Goal: Task Accomplishment & Management: Manage account settings

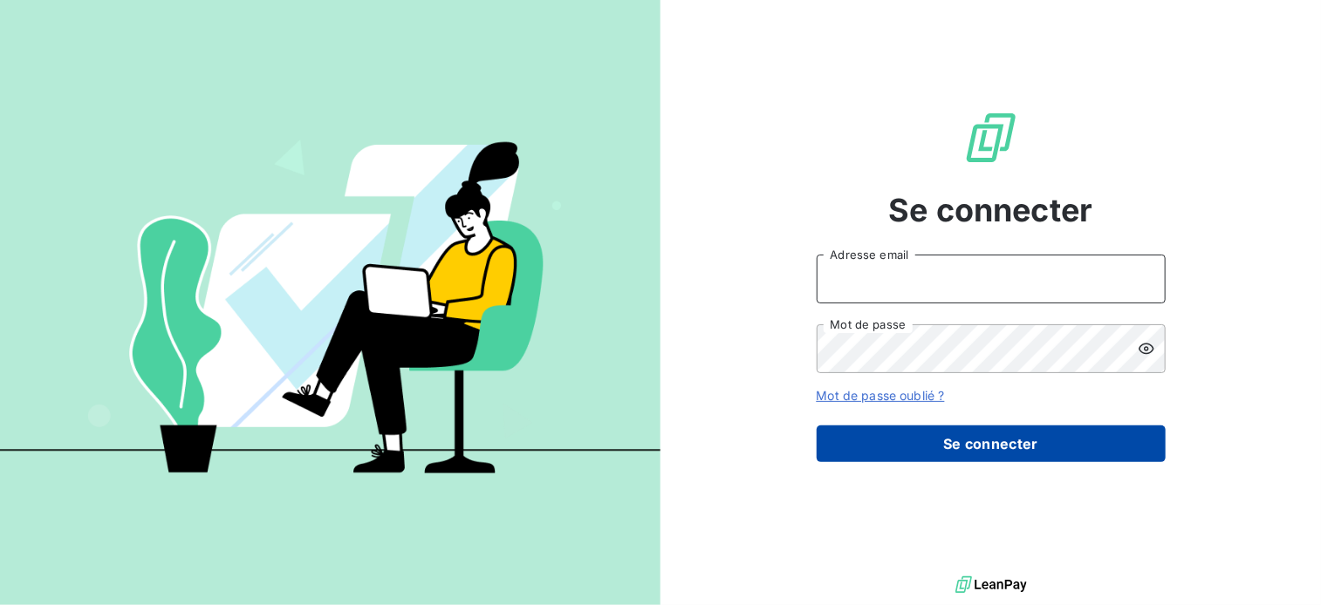
type input "[EMAIL_ADDRESS][DOMAIN_NAME]"
click at [1008, 457] on button "Se connecter" at bounding box center [990, 444] width 349 height 37
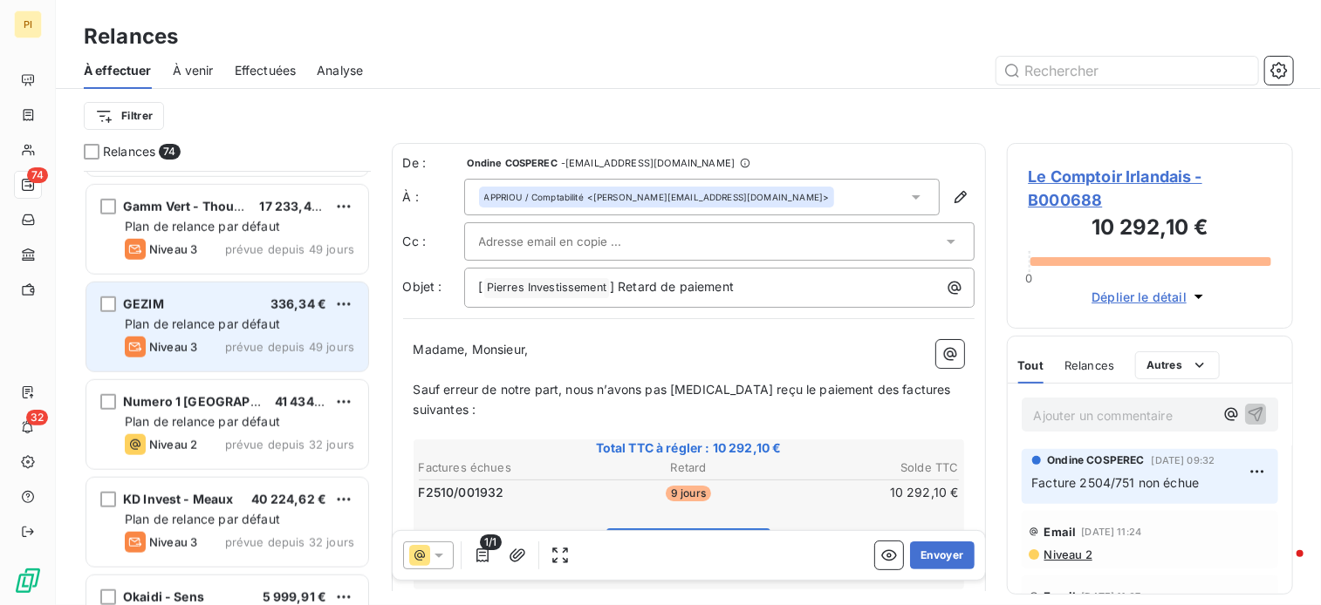
scroll to position [4187, 0]
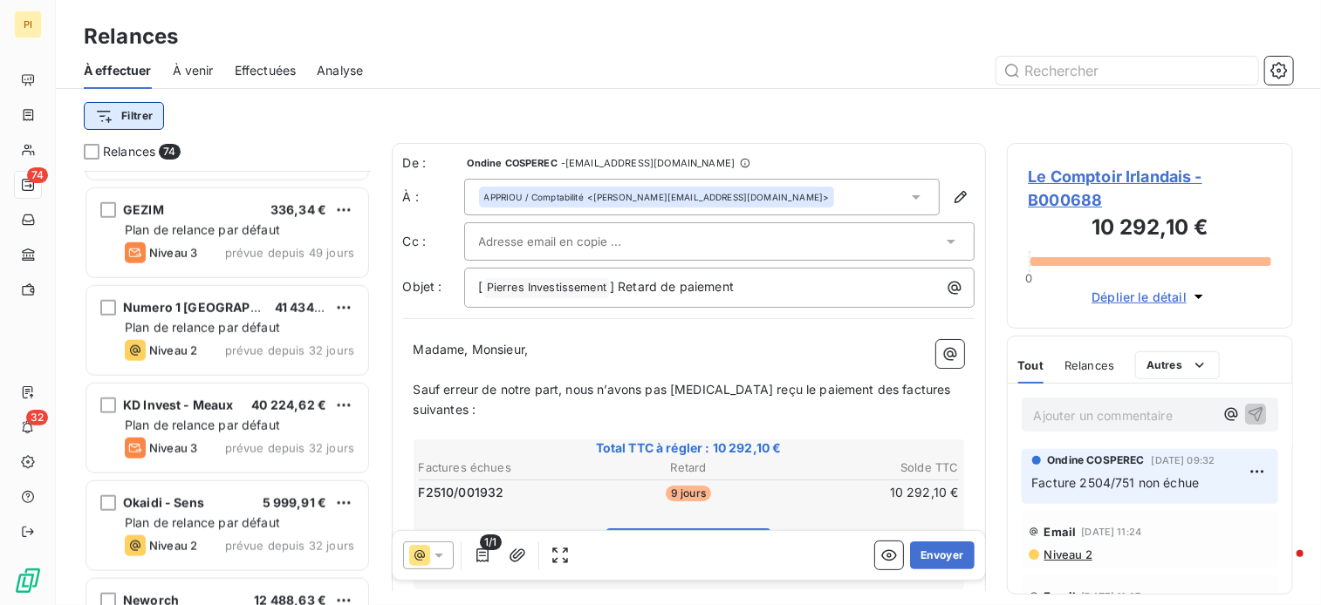
click at [140, 113] on html "PI 74 32 Relances À effectuer À venir Effectuées Analyse Filtrer Relances 74 GL…" at bounding box center [660, 302] width 1321 height 605
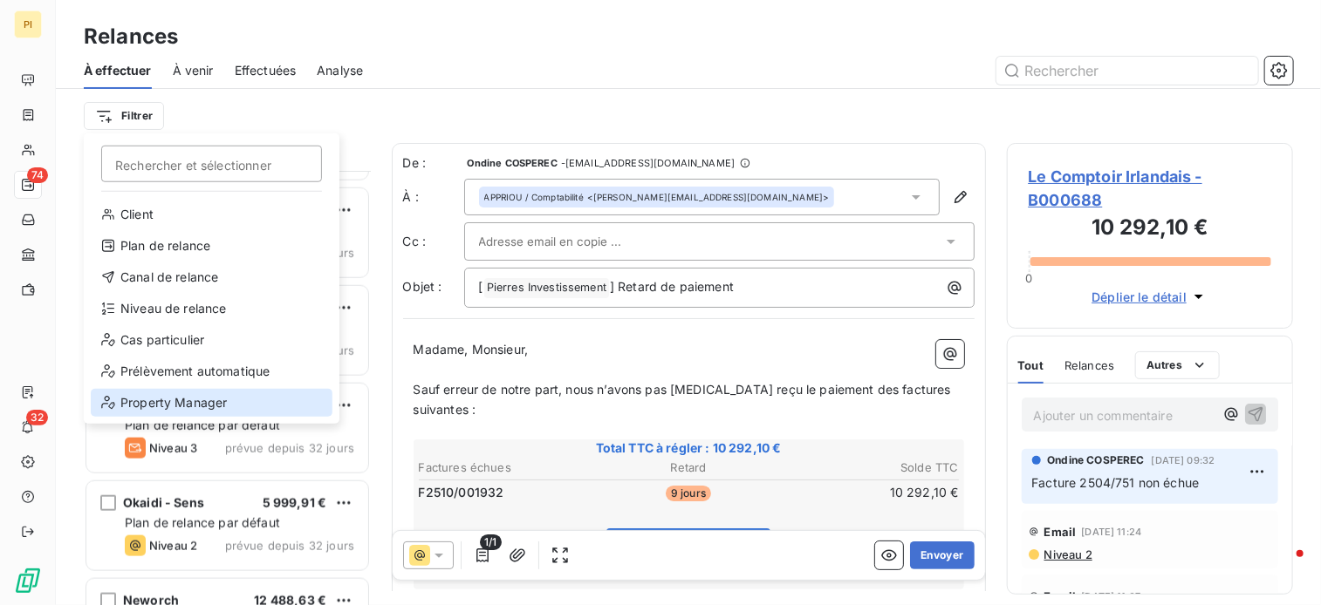
click at [199, 399] on div "Property Manager" at bounding box center [212, 403] width 242 height 28
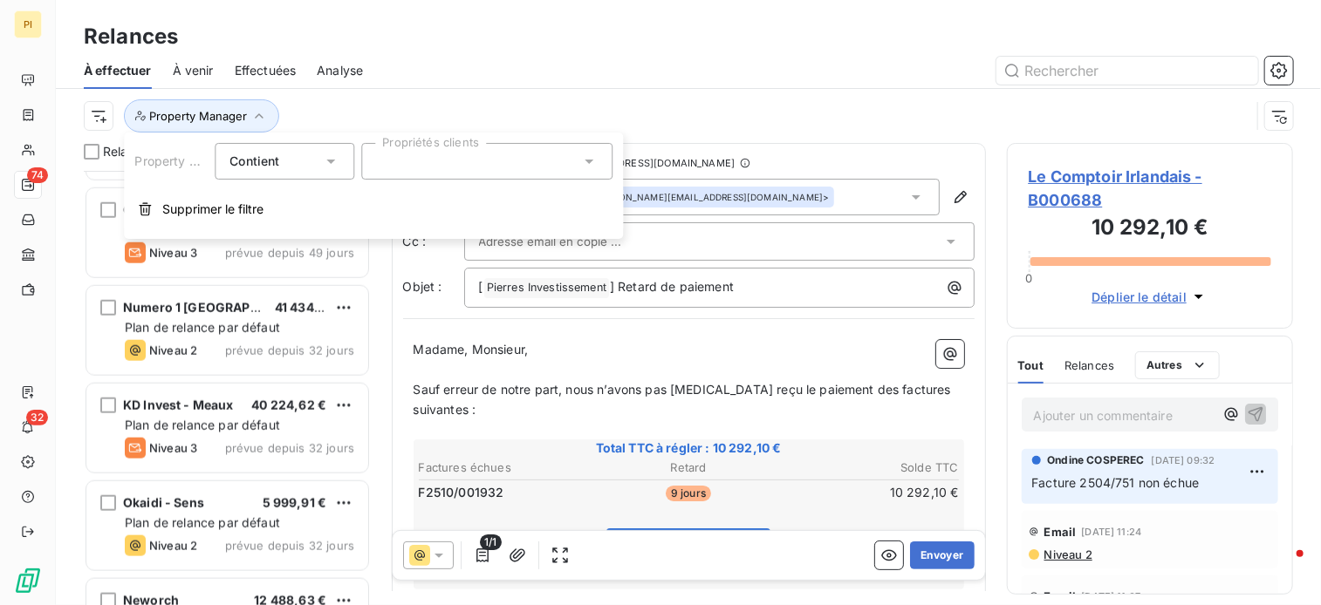
click at [433, 169] on div at bounding box center [486, 161] width 251 height 37
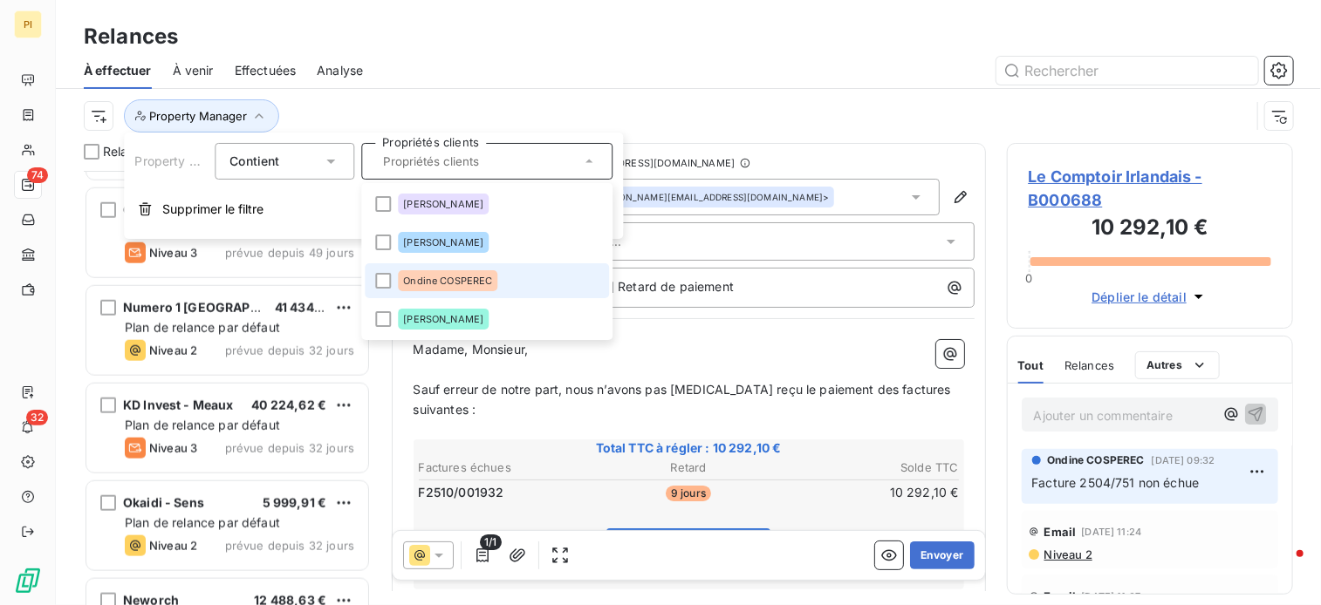
click at [450, 279] on span "Ondine COSPEREC" at bounding box center [447, 281] width 89 height 10
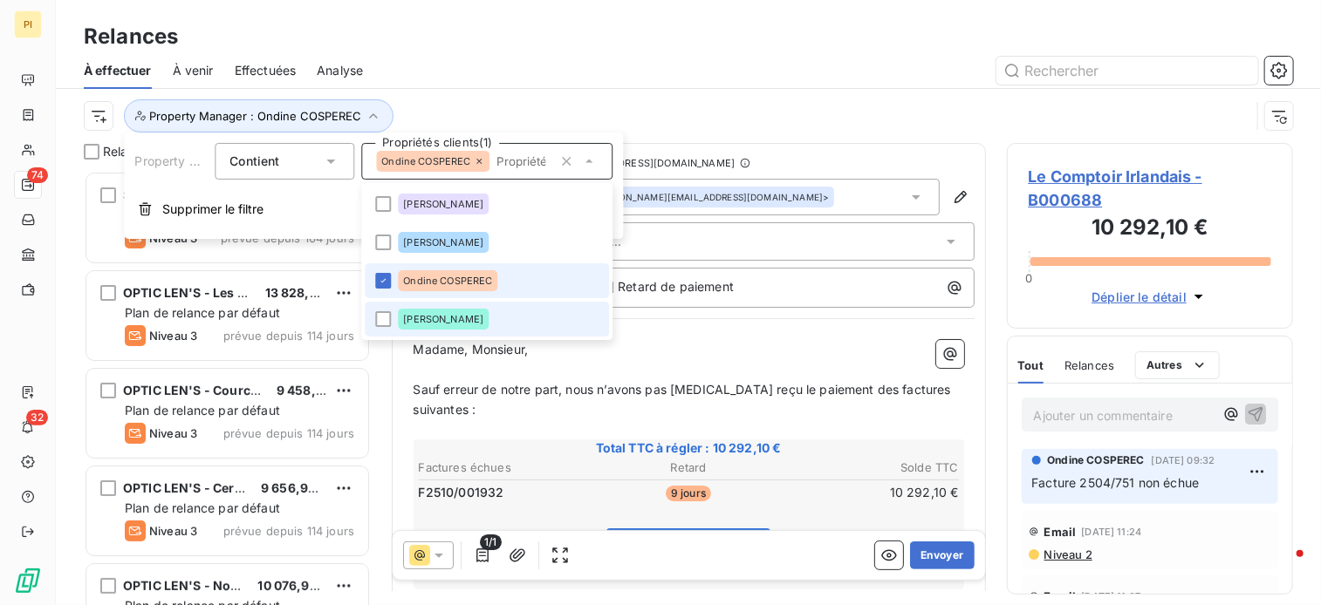
scroll to position [420, 273]
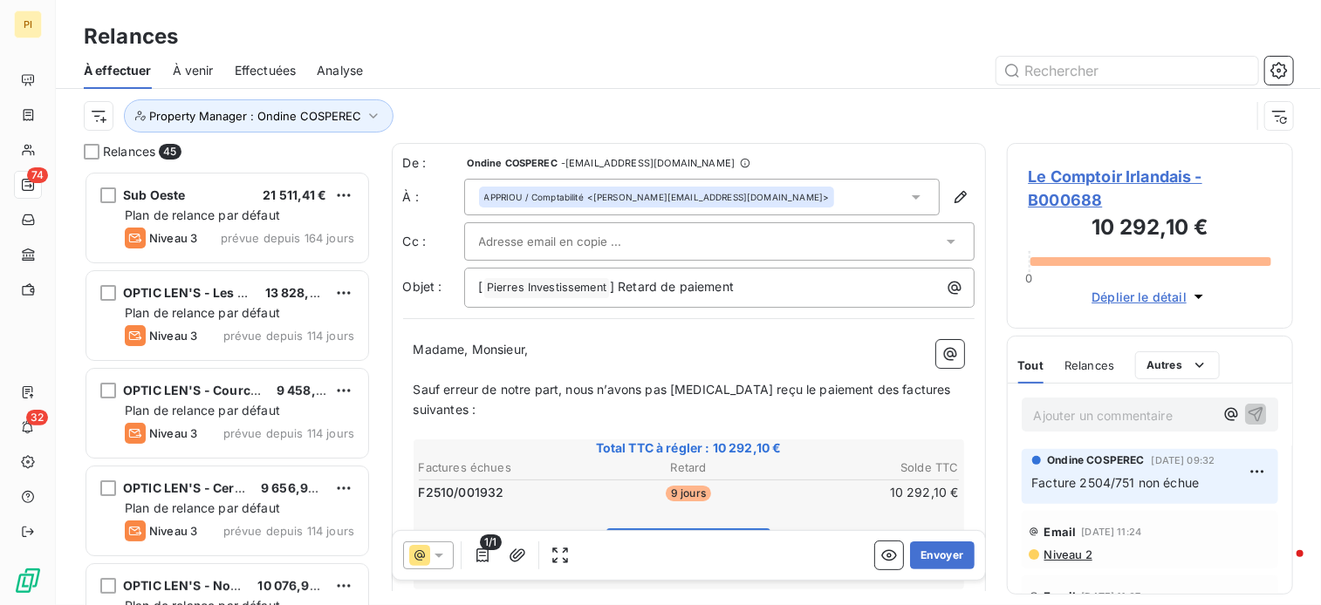
drag, startPoint x: 801, startPoint y: 99, endPoint x: 785, endPoint y: 116, distance: 23.5
click at [792, 110] on div "Property Manager : Ondine COSPEREC" at bounding box center [667, 115] width 1166 height 33
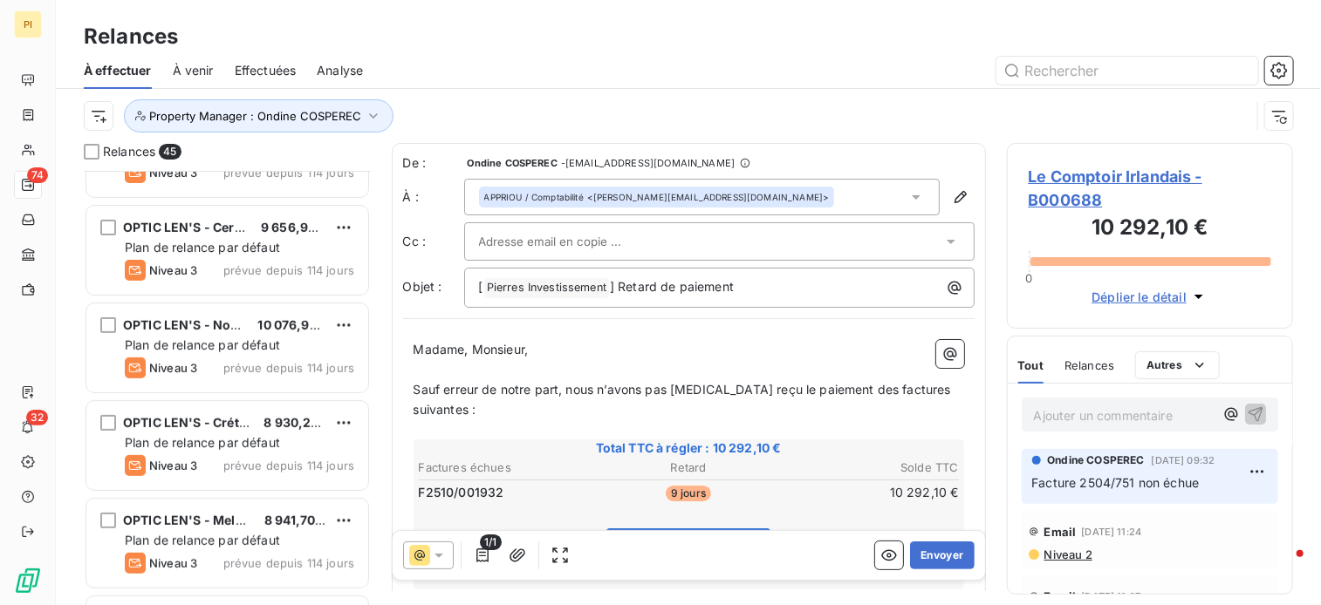
scroll to position [0, 0]
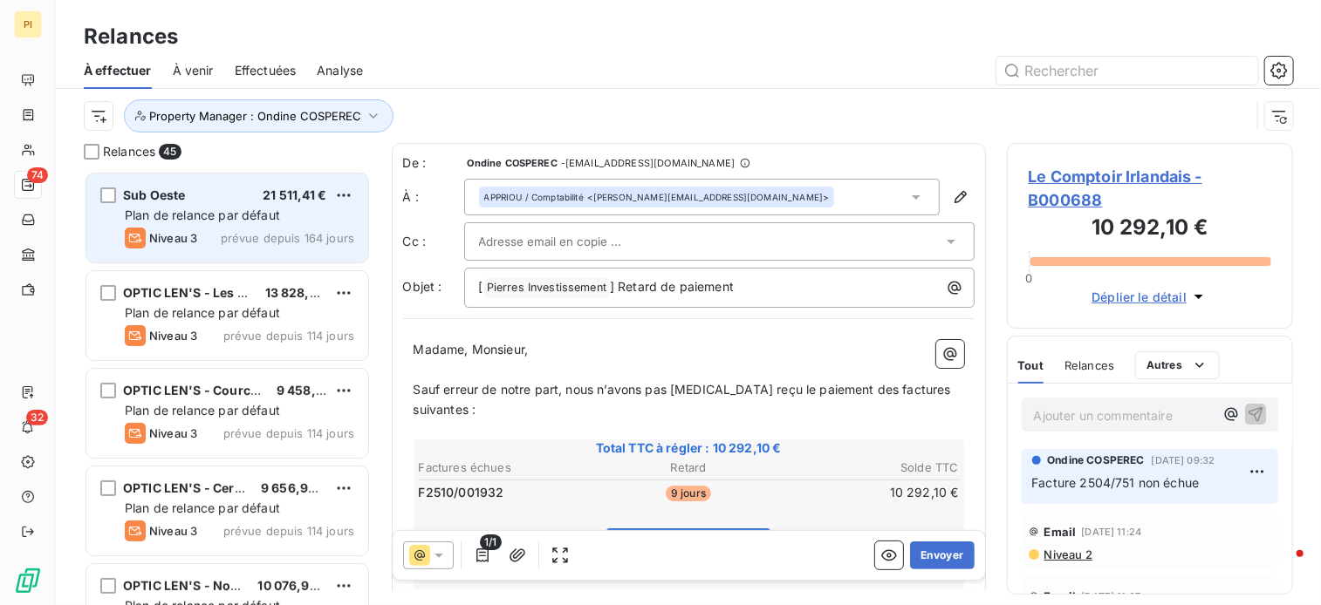
click at [241, 201] on div "Sub Oeste 21 511,41 €" at bounding box center [239, 196] width 229 height 16
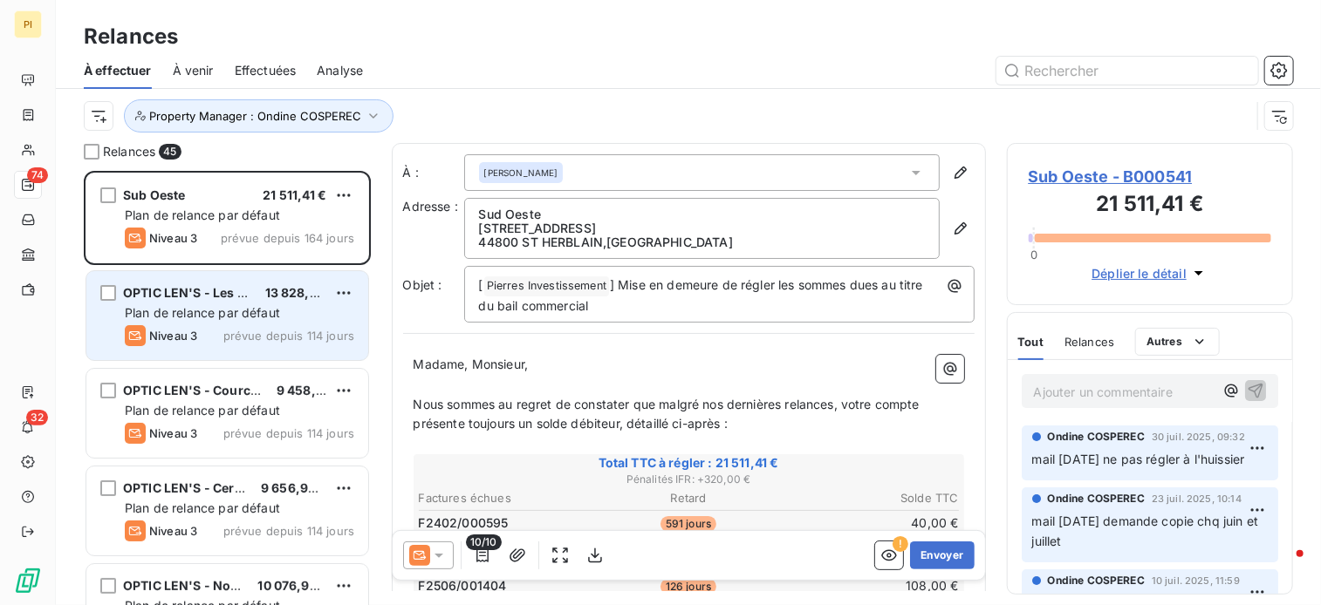
click at [223, 335] on div "Niveau 3 prévue depuis 114 jours" at bounding box center [239, 335] width 229 height 21
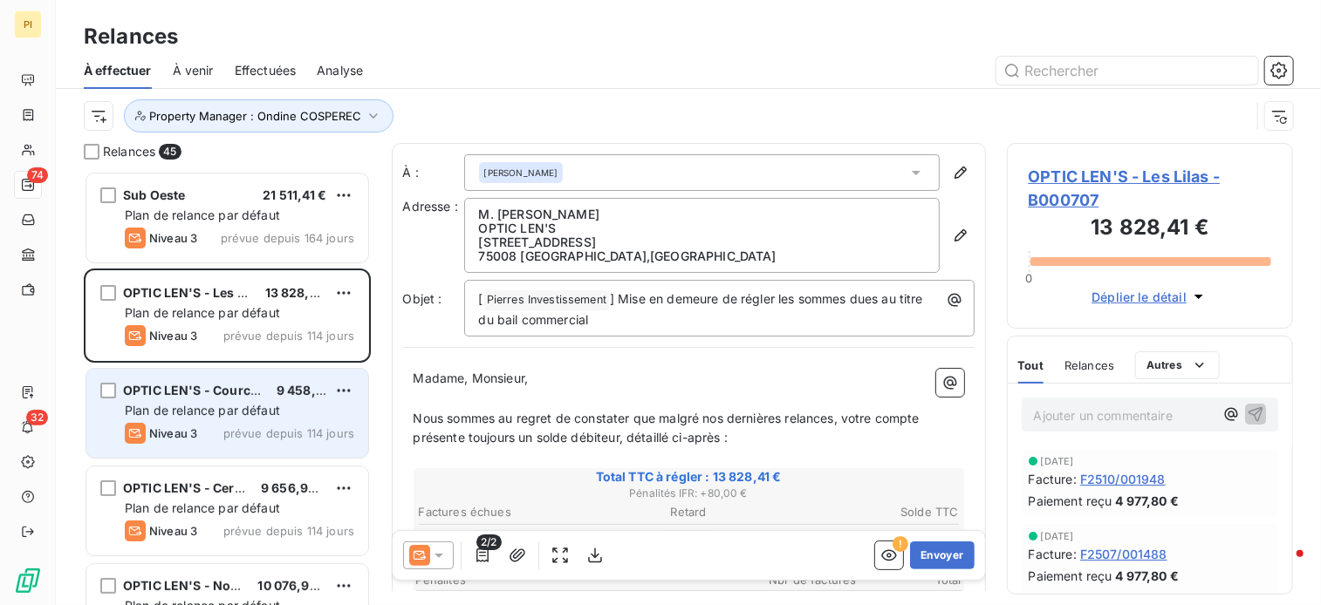
click at [241, 421] on div "OPTIC LEN'S - Courcouronnes 9 458,00 € Plan de relance par défaut Niveau 3 prév…" at bounding box center [227, 413] width 282 height 89
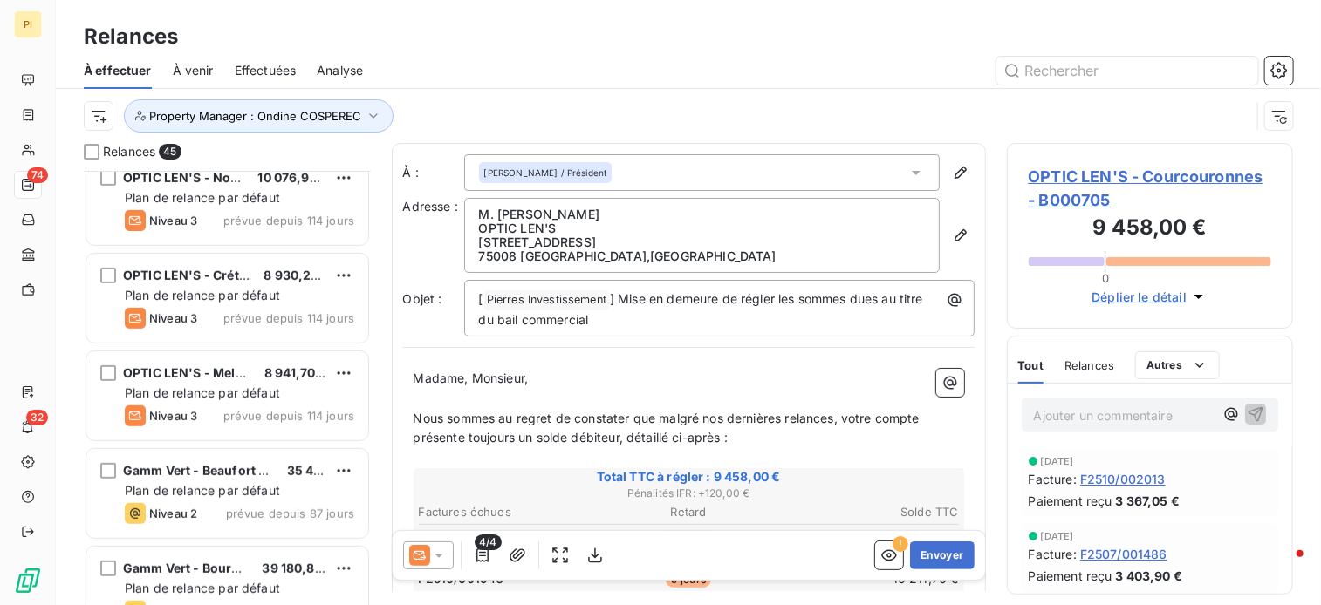
scroll to position [436, 0]
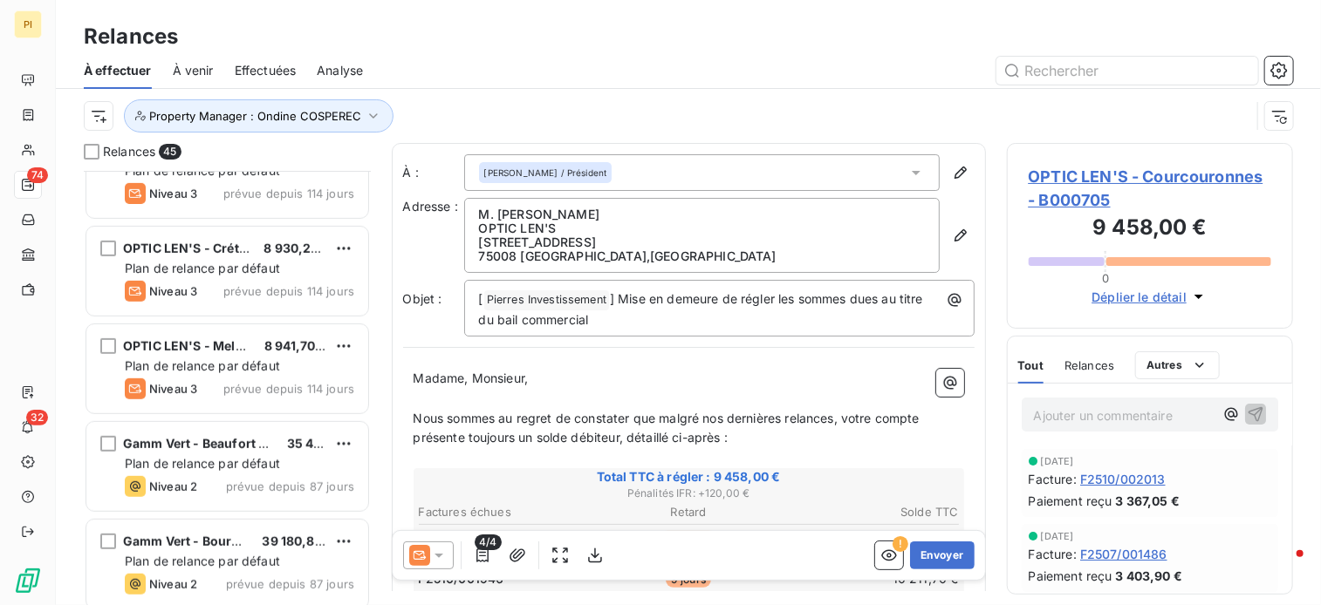
drag, startPoint x: 213, startPoint y: 461, endPoint x: 300, endPoint y: 416, distance: 98.3
click at [213, 460] on span "Plan de relance par défaut" at bounding box center [202, 463] width 155 height 15
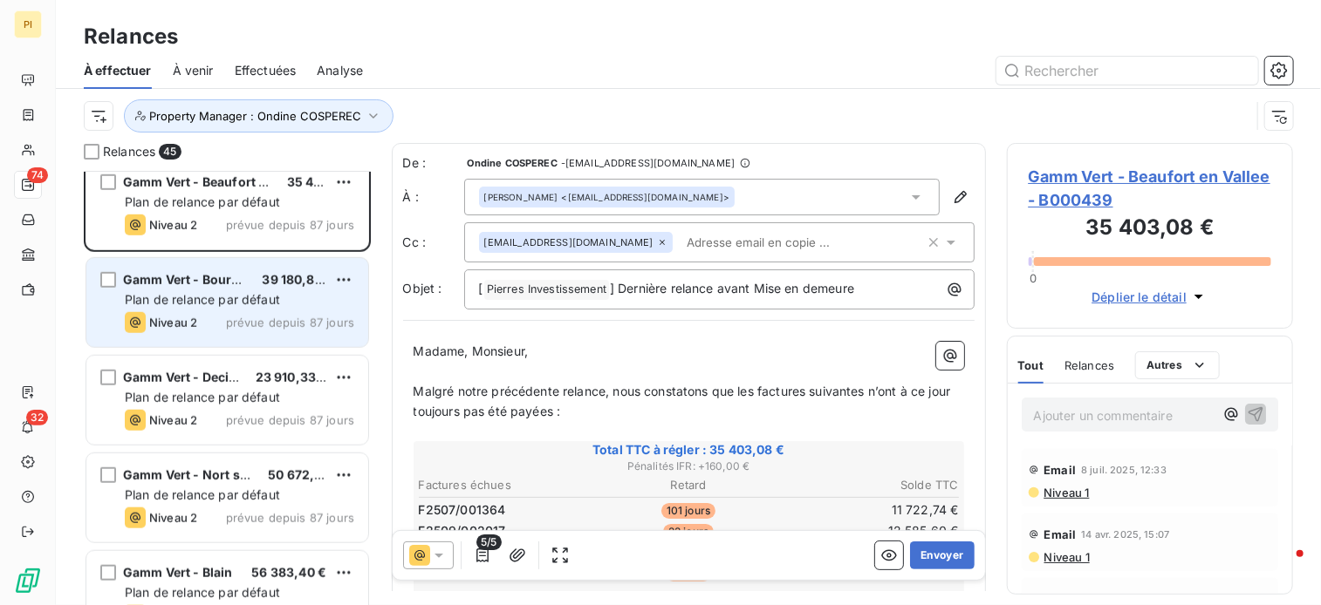
scroll to position [785, 0]
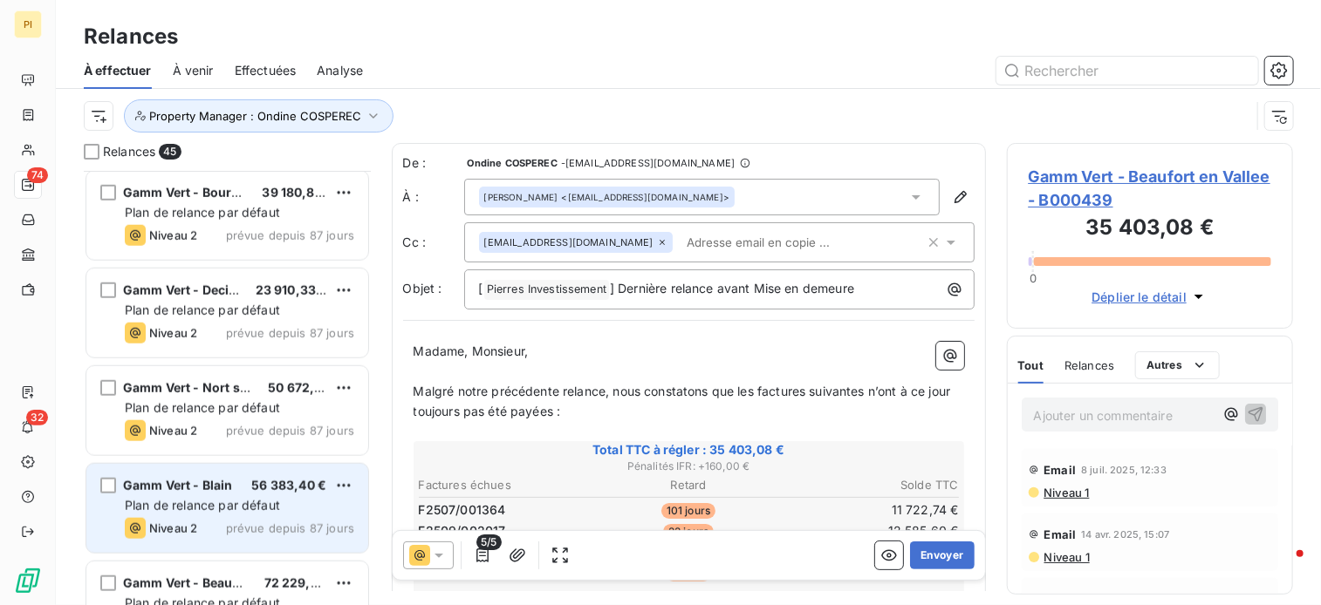
drag, startPoint x: 215, startPoint y: 503, endPoint x: 261, endPoint y: 464, distance: 60.6
click at [215, 502] on span "Plan de relance par défaut" at bounding box center [202, 505] width 155 height 15
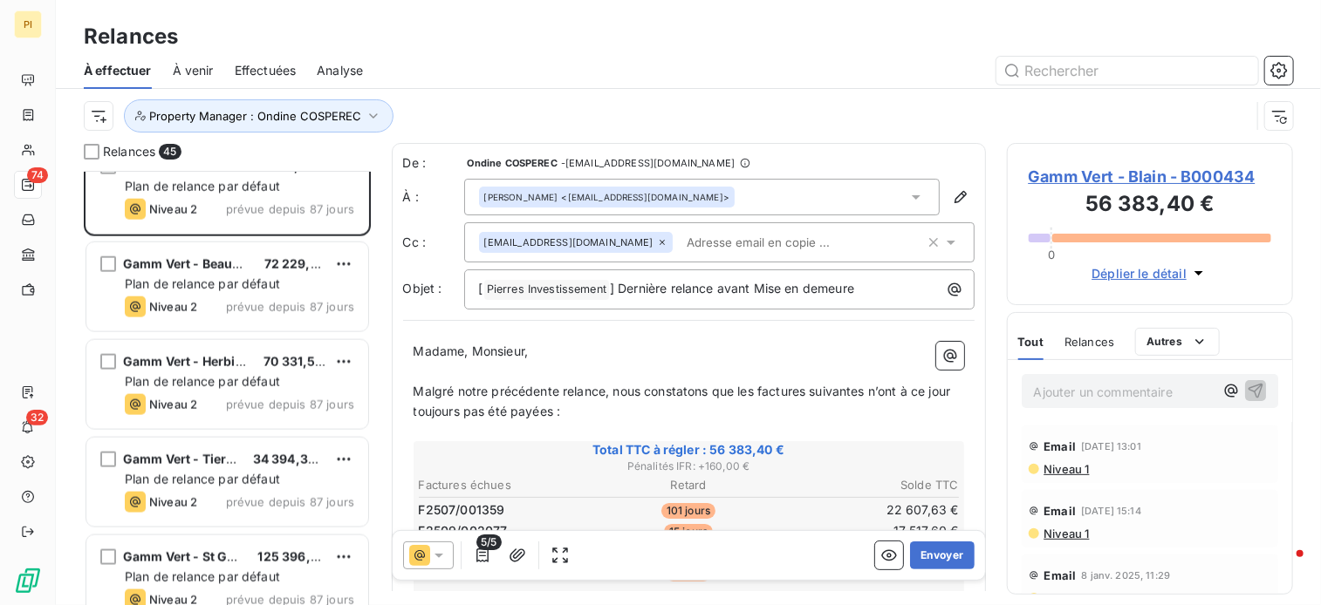
scroll to position [1134, 0]
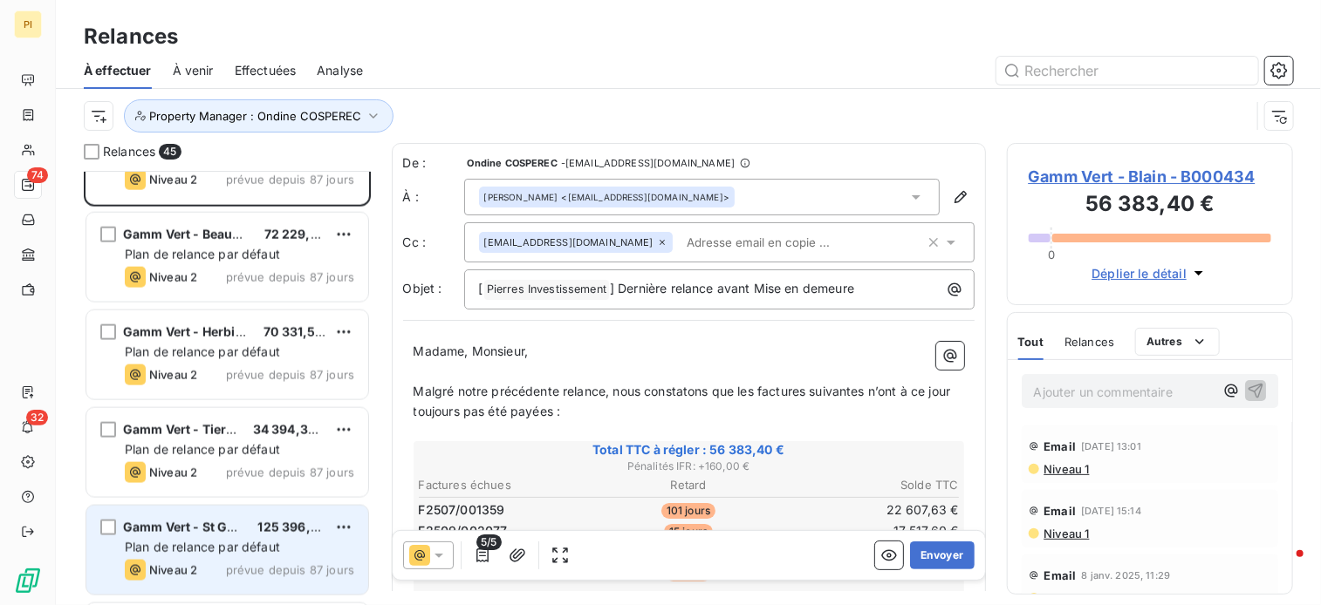
click at [209, 530] on span "Gamm Vert - St Gereon" at bounding box center [193, 527] width 140 height 15
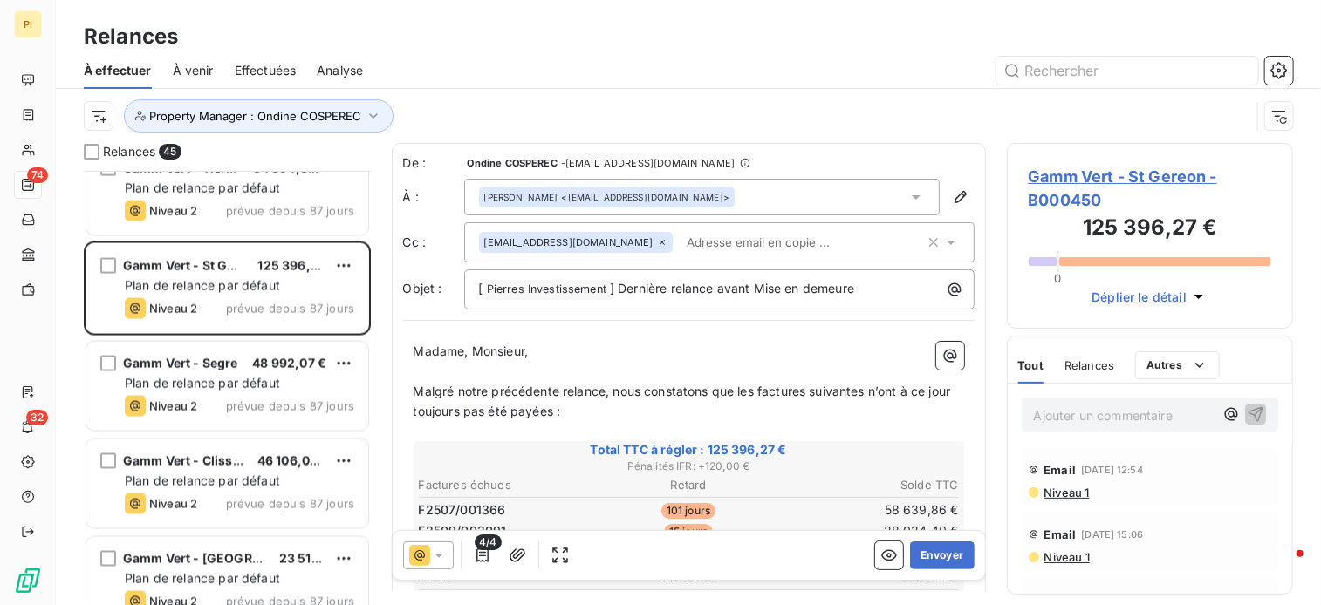
scroll to position [1570, 0]
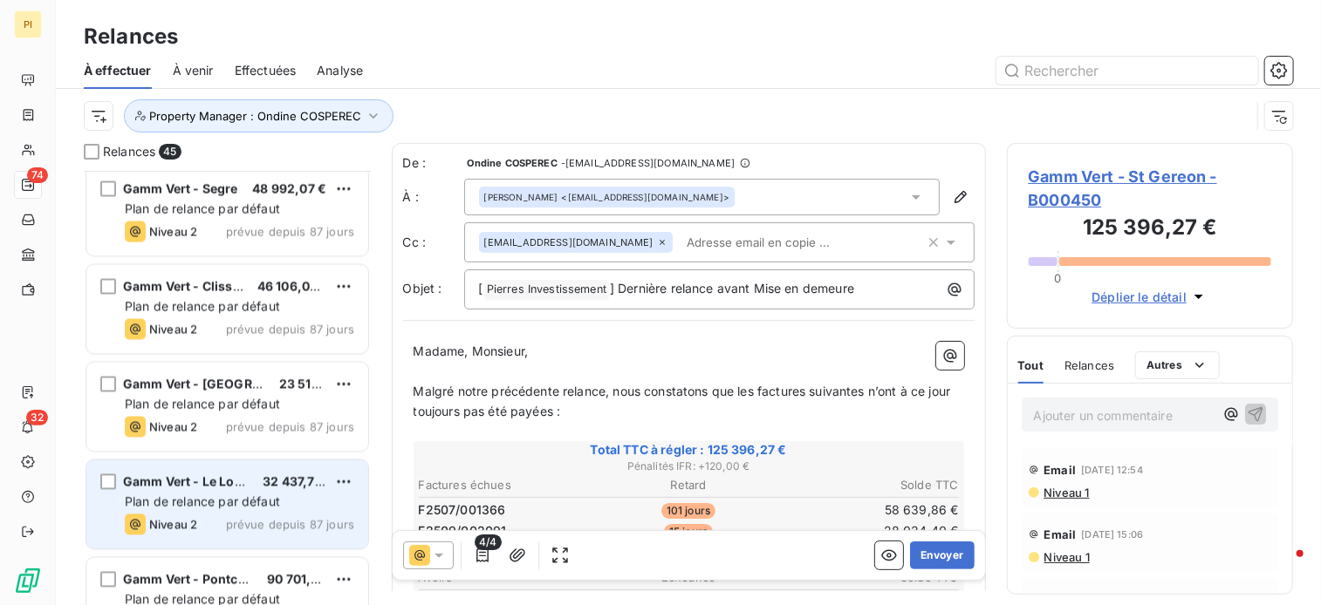
click at [230, 502] on span "Plan de relance par défaut" at bounding box center [202, 502] width 155 height 15
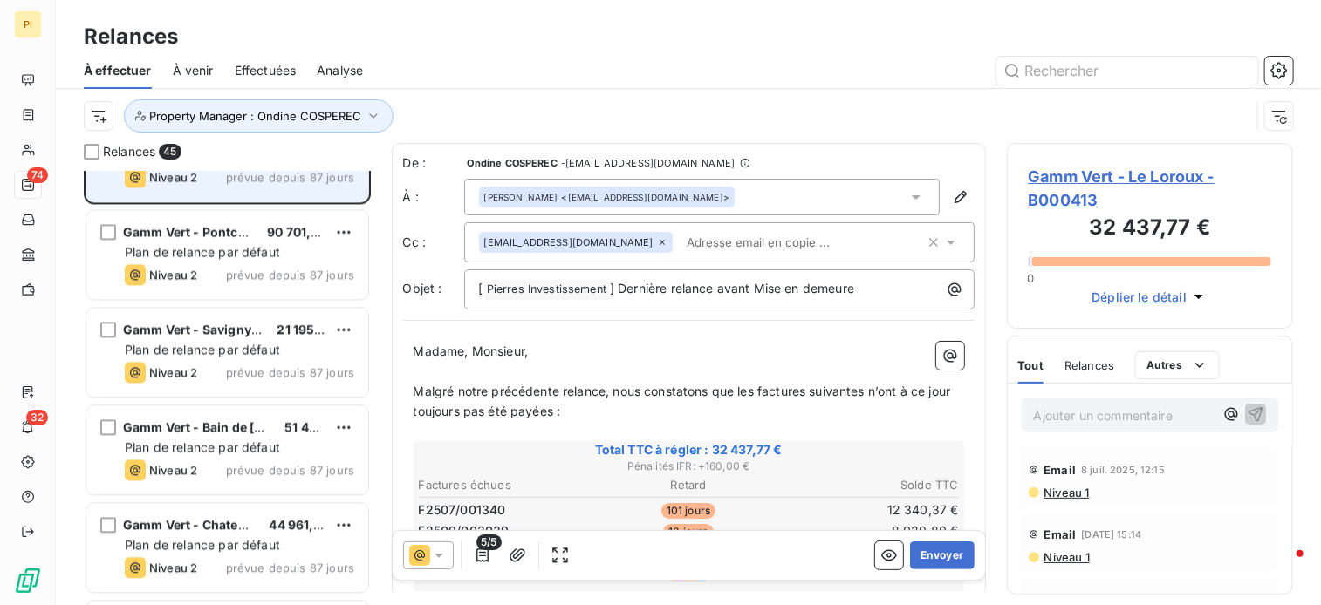
scroll to position [1919, 0]
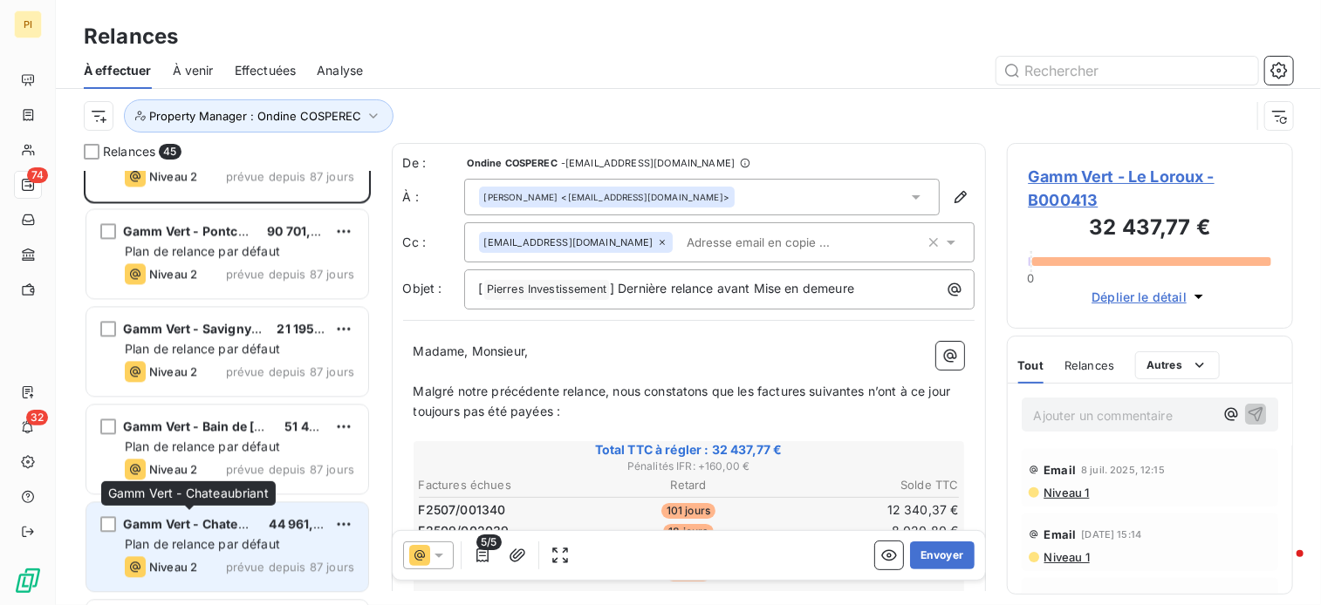
click at [241, 530] on div "Gamm Vert - Chateaubriant" at bounding box center [189, 524] width 132 height 17
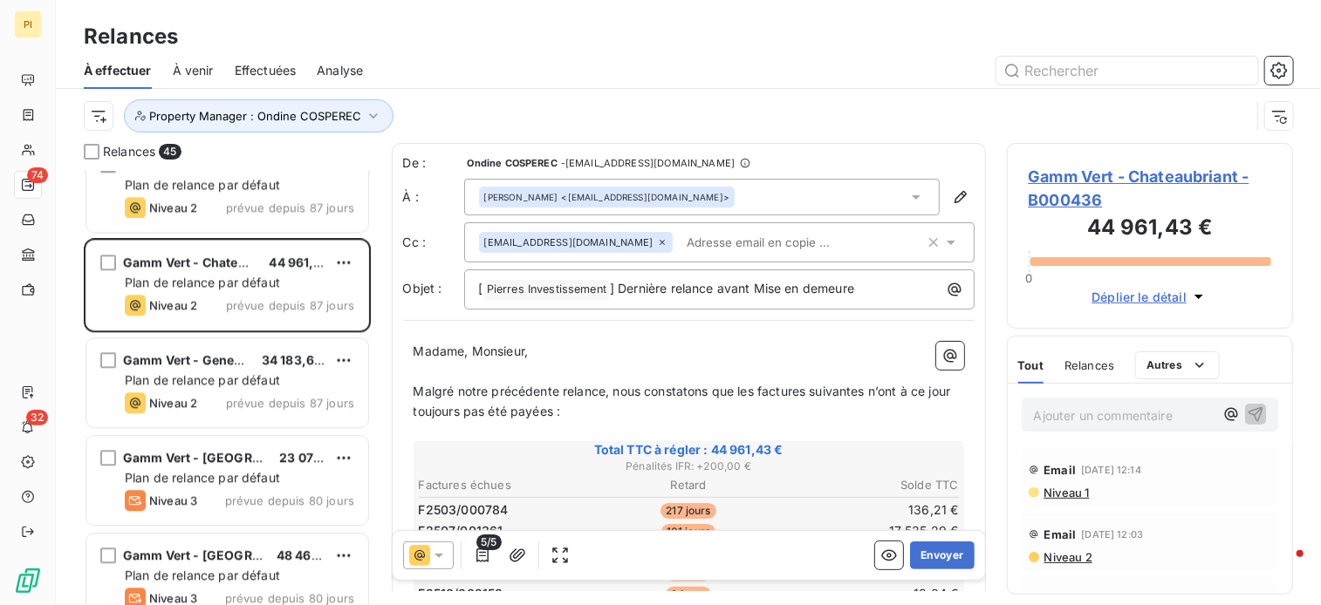
scroll to position [2268, 0]
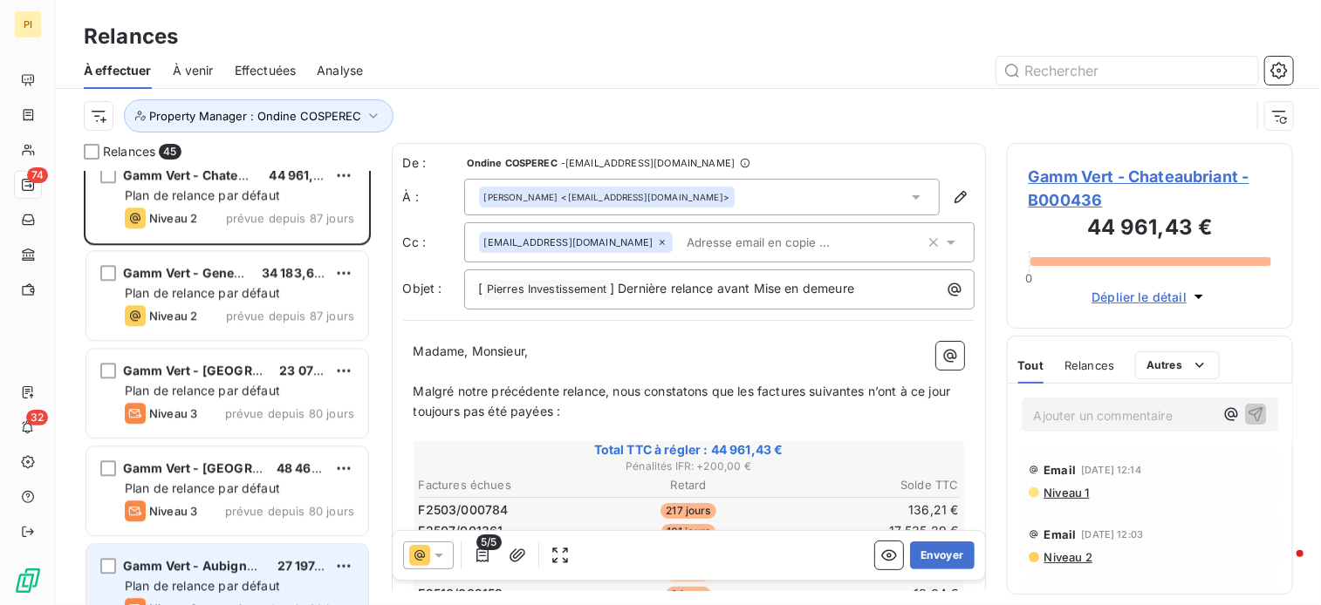
drag, startPoint x: 237, startPoint y: 553, endPoint x: 311, endPoint y: 451, distance: 126.1
click at [237, 552] on div "Gamm Vert - Aubigny sur Nere 27 197,41 € Plan de relance par défaut Niveau 3 pr…" at bounding box center [227, 588] width 282 height 89
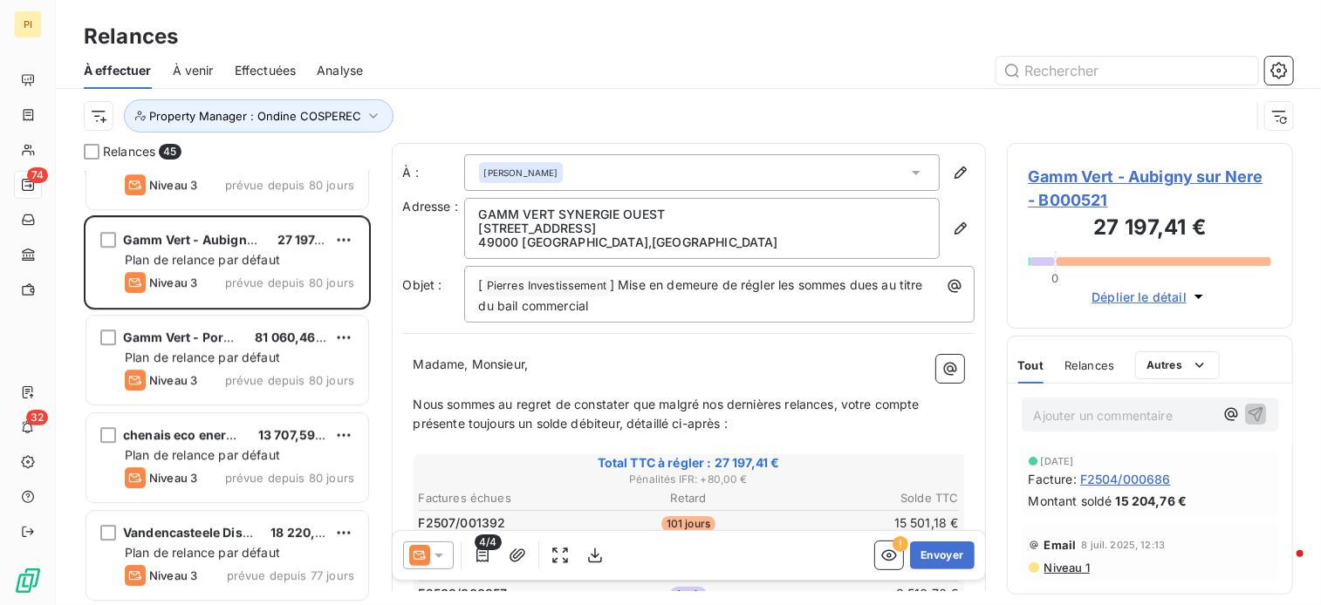
scroll to position [2617, 0]
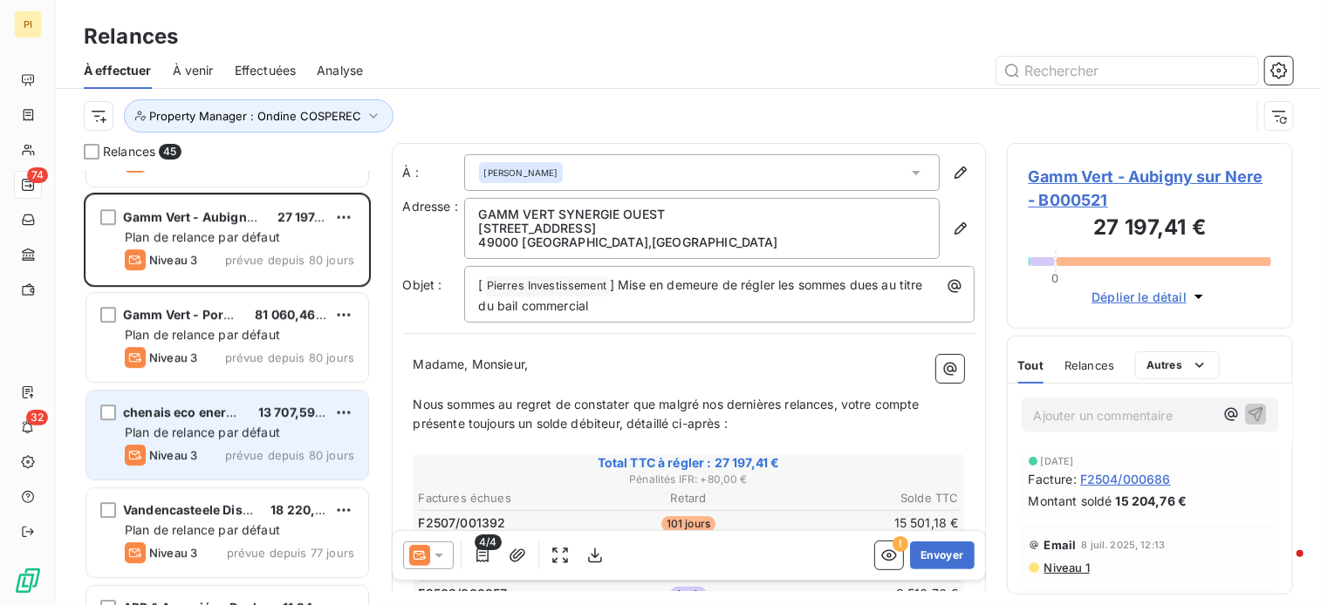
click at [251, 448] on span "prévue depuis 80 jours" at bounding box center [289, 455] width 129 height 14
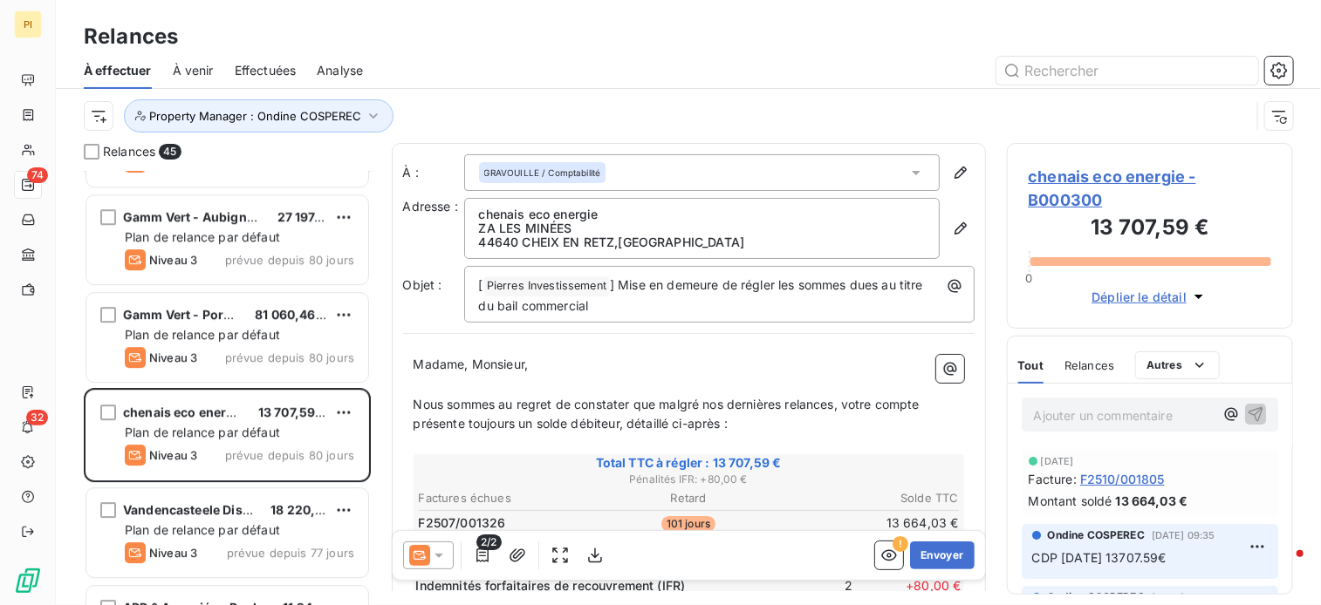
scroll to position [2704, 0]
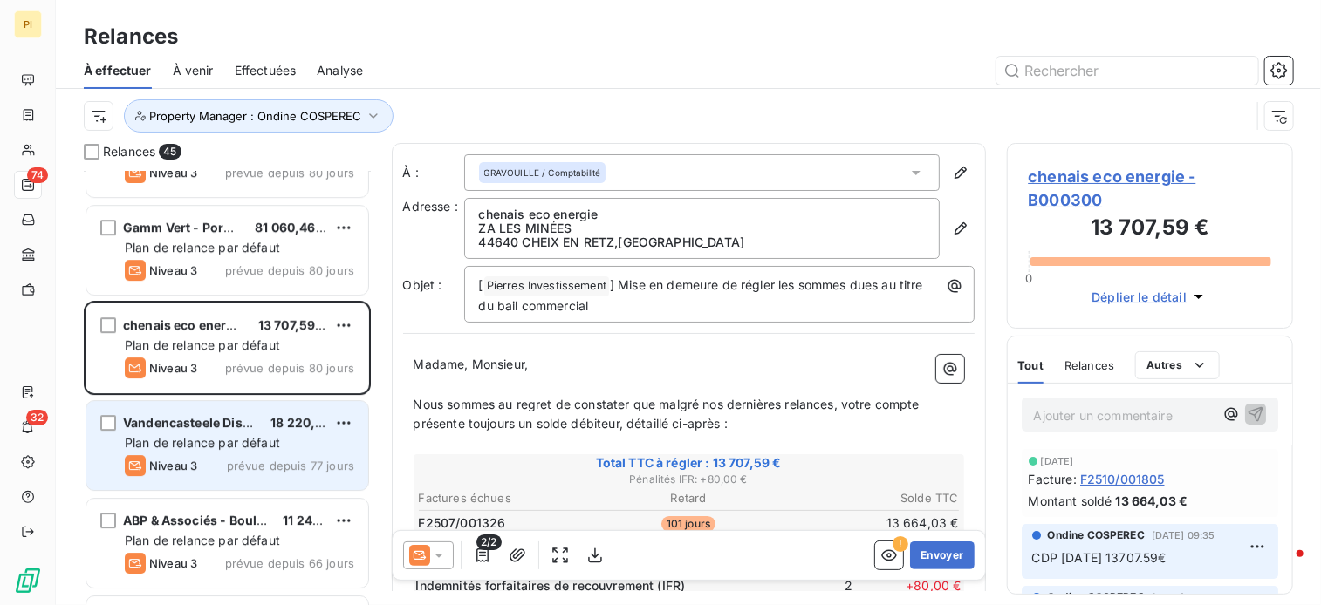
drag, startPoint x: 282, startPoint y: 466, endPoint x: 297, endPoint y: 461, distance: 15.5
click at [290, 463] on span "prévue depuis 77 jours" at bounding box center [290, 466] width 127 height 14
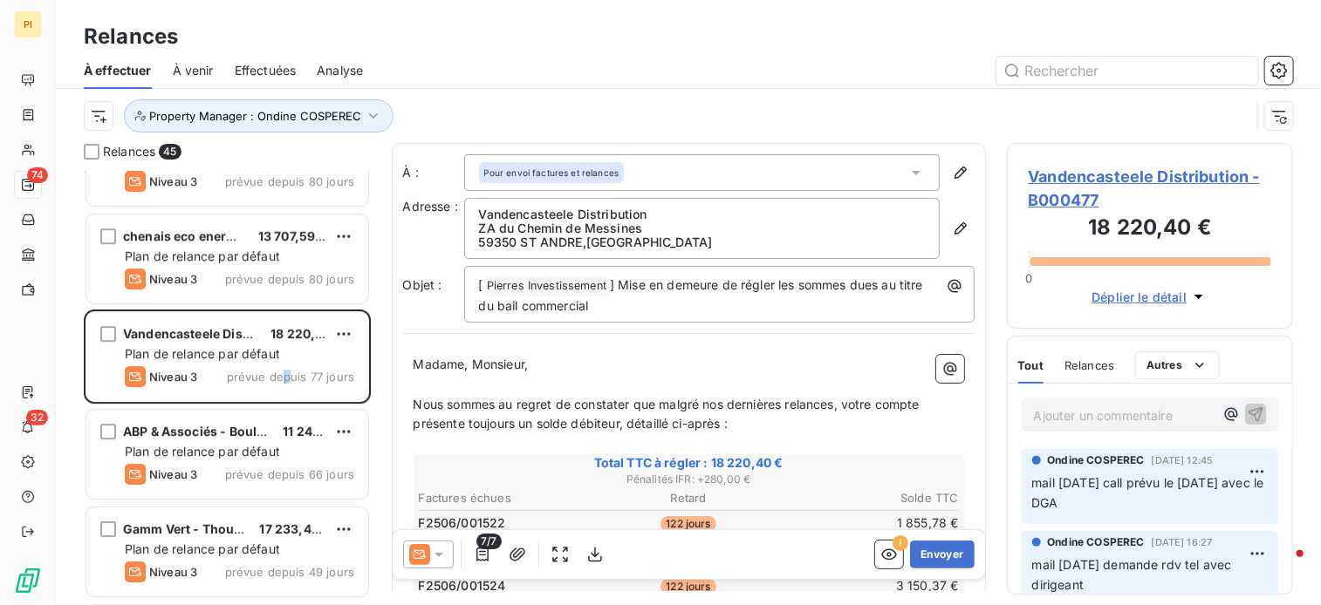
scroll to position [2878, 0]
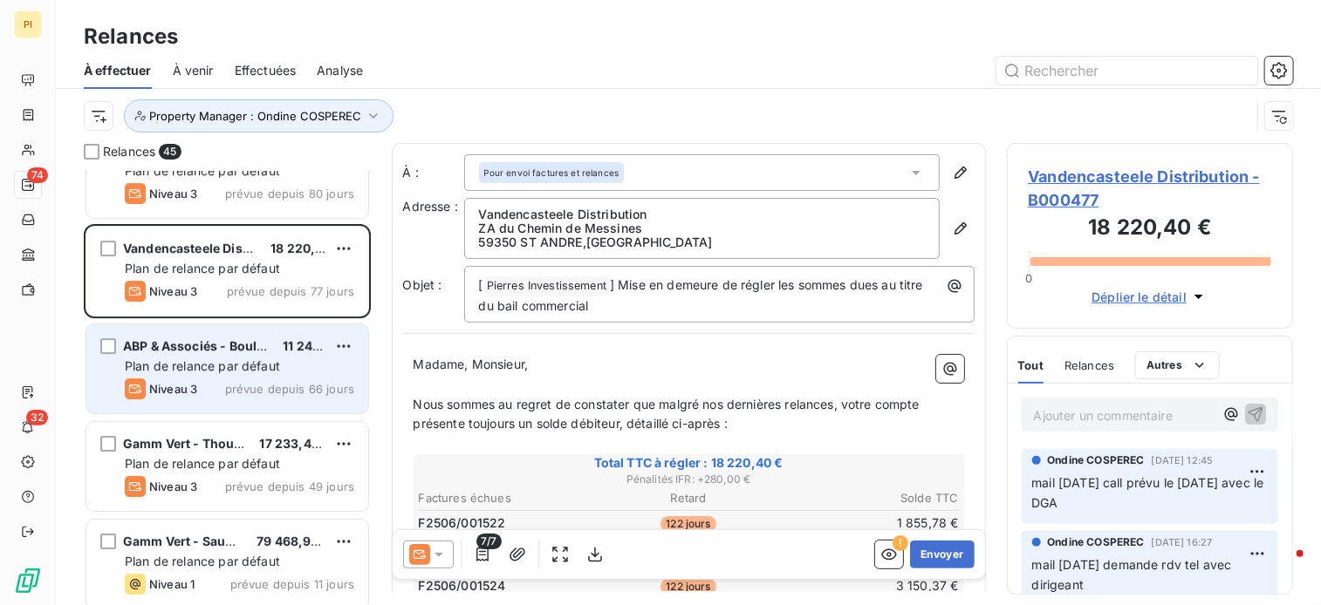
click at [218, 365] on span "Plan de relance par défaut" at bounding box center [202, 365] width 155 height 15
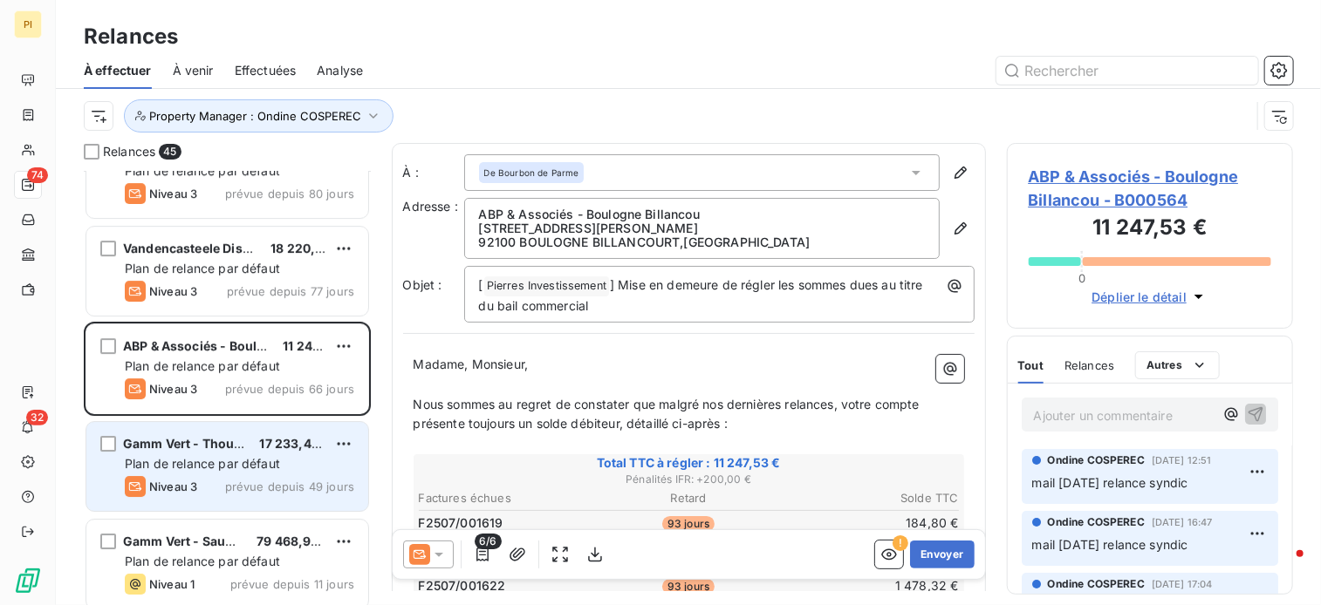
click at [254, 464] on span "Plan de relance par défaut" at bounding box center [202, 463] width 155 height 15
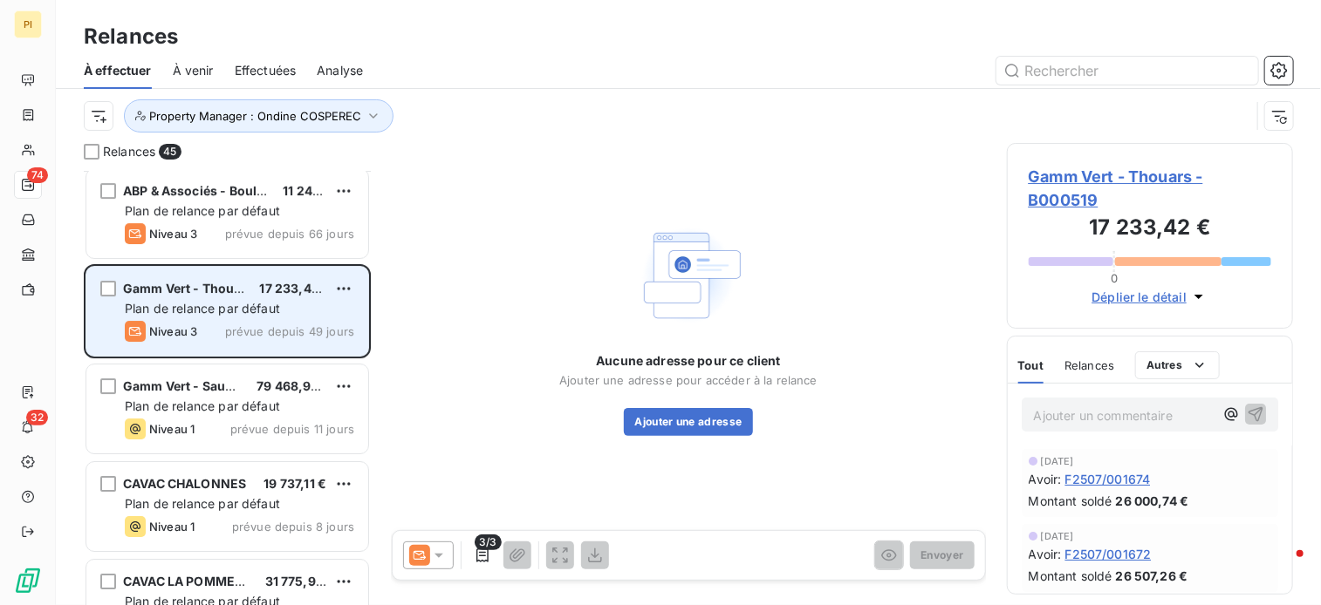
scroll to position [3053, 0]
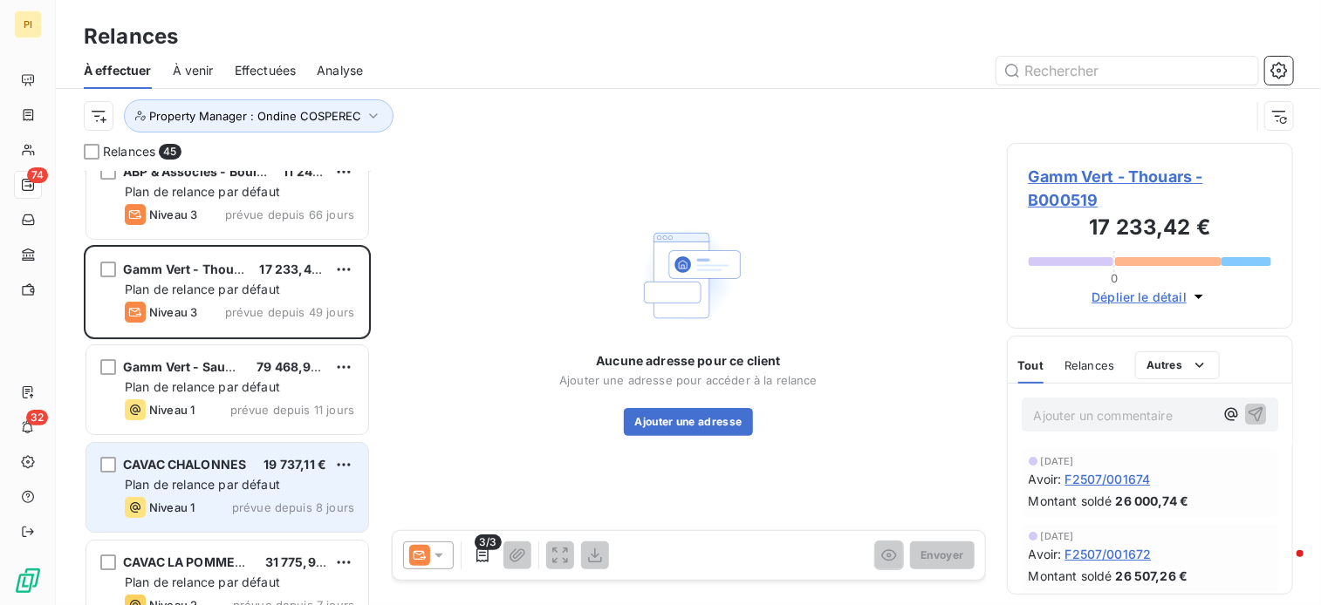
drag, startPoint x: 244, startPoint y: 495, endPoint x: 304, endPoint y: 492, distance: 60.2
click at [246, 496] on div "CAVAC CHALONNES 19 737,11 € Plan de relance par défaut Niveau 1 prévue depuis 8…" at bounding box center [227, 487] width 282 height 89
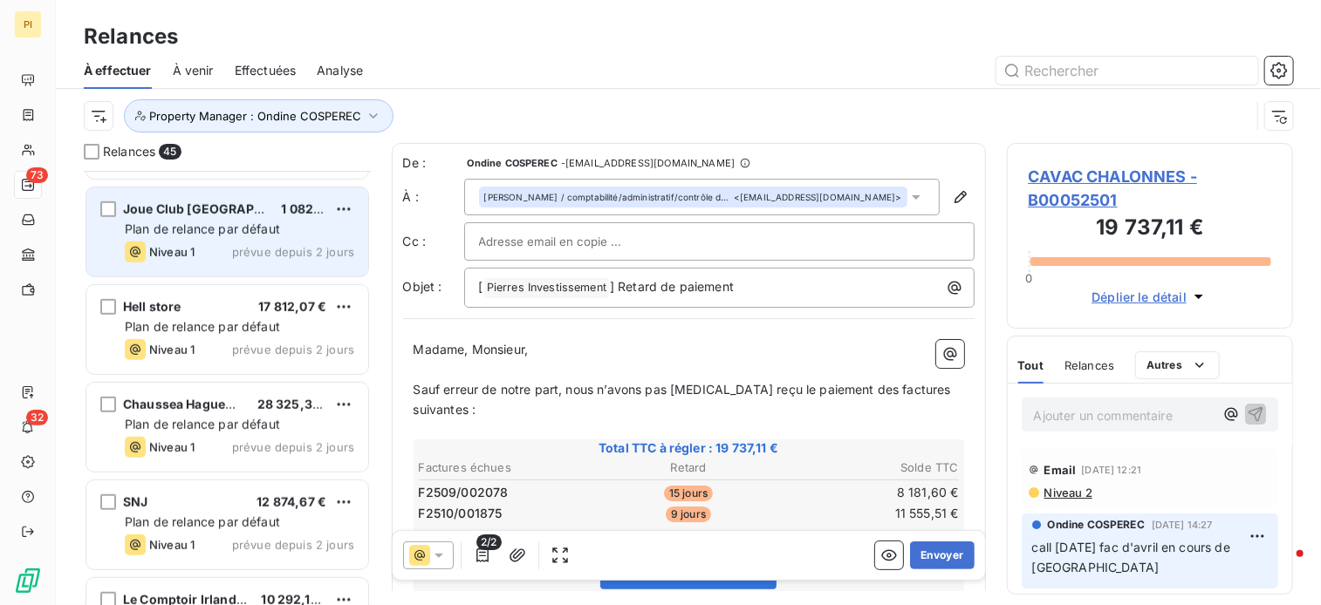
scroll to position [3925, 0]
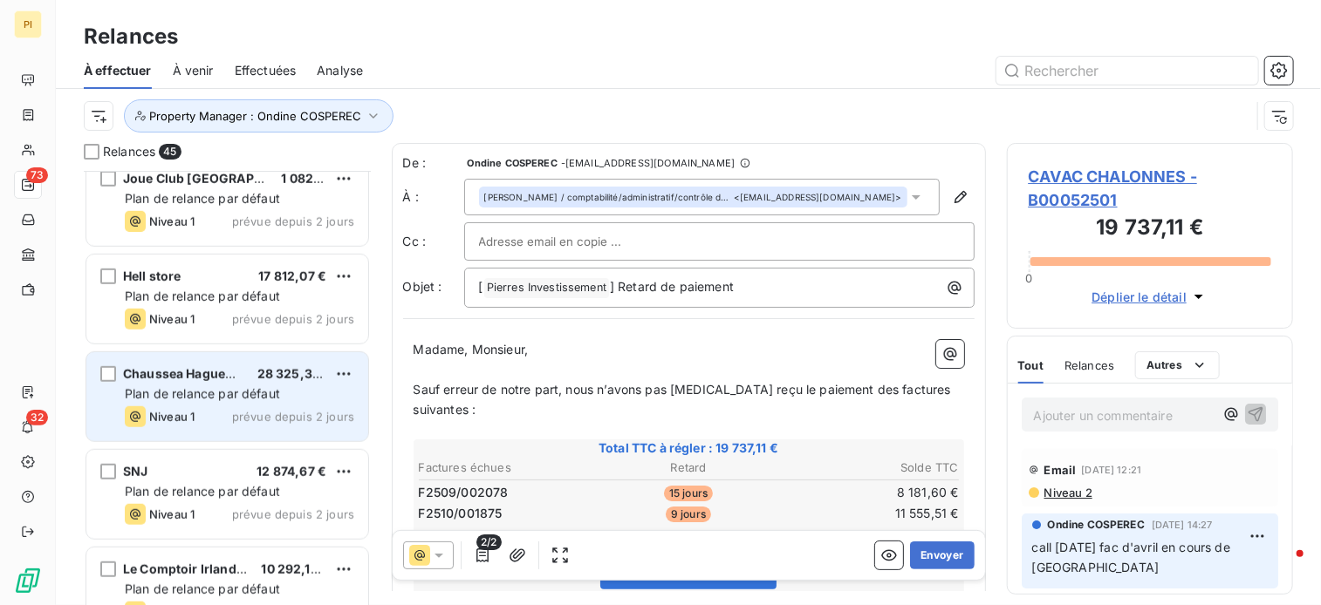
click at [216, 402] on div "Chaussea Haguenau 28 325,31 € Plan de relance par défaut Niveau 1 prévue depuis…" at bounding box center [227, 396] width 282 height 89
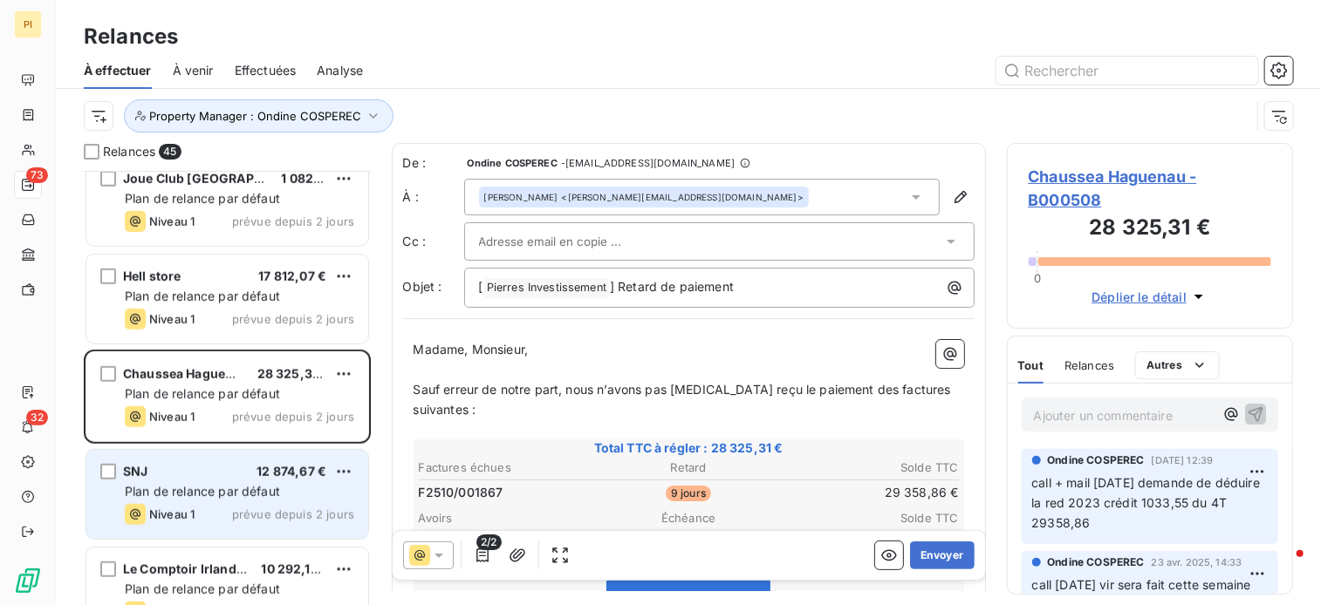
drag, startPoint x: 166, startPoint y: 491, endPoint x: 177, endPoint y: 481, distance: 15.4
click at [162, 490] on span "Plan de relance par défaut" at bounding box center [202, 491] width 155 height 15
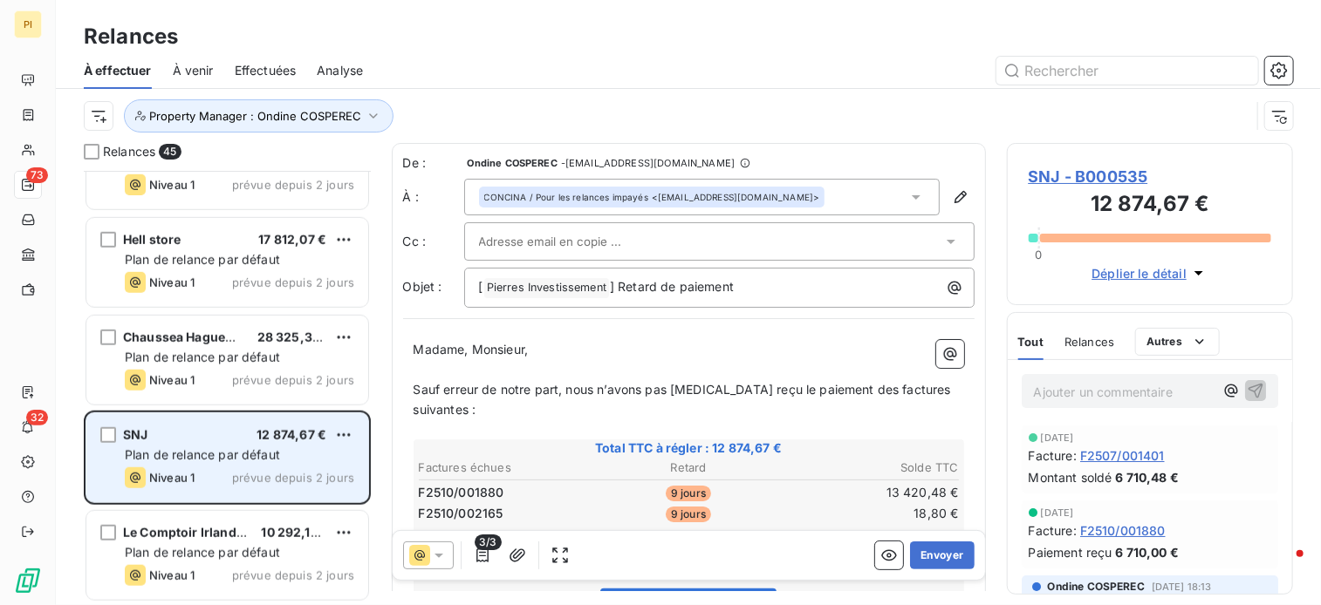
drag, startPoint x: 254, startPoint y: 539, endPoint x: 334, endPoint y: 478, distance: 100.8
click at [252, 534] on div "Le Comptoir Irlandais 10 292,10 € Plan de relance par défaut Niveau 1 prévue de…" at bounding box center [227, 555] width 282 height 89
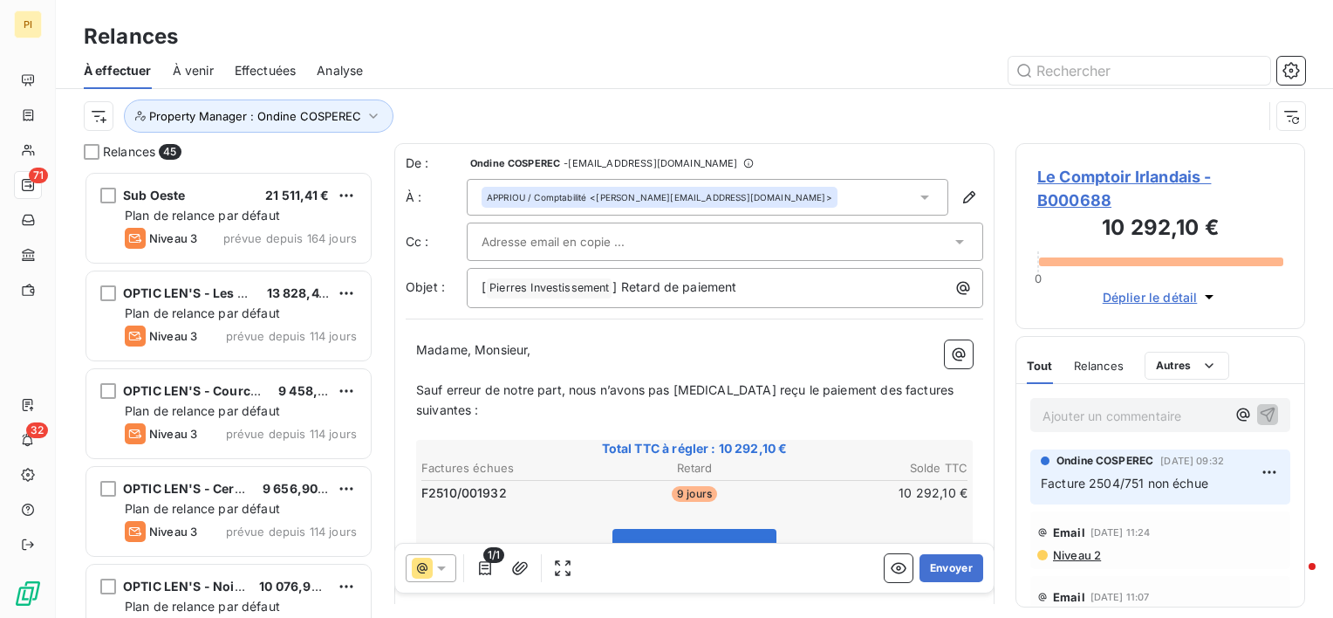
scroll to position [433, 276]
